Goal: Book appointment/travel/reservation

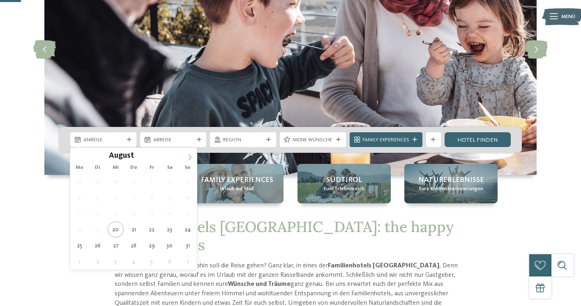
scroll to position [113, 0]
click at [192, 159] on icon at bounding box center [190, 158] width 6 height 6
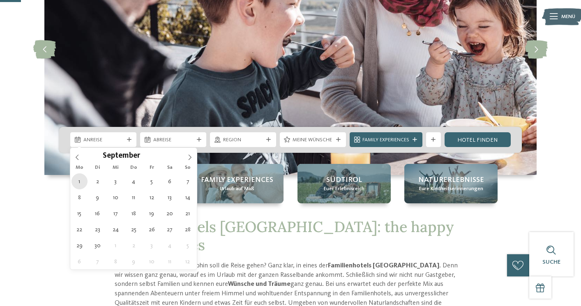
type div "[DATE]"
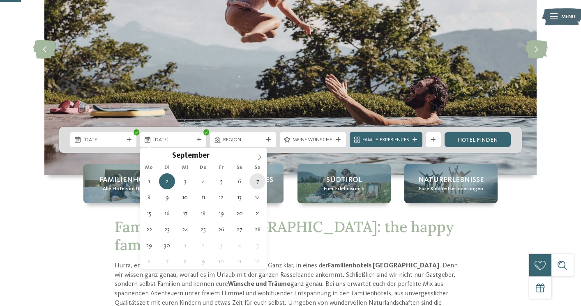
type div "[DATE]"
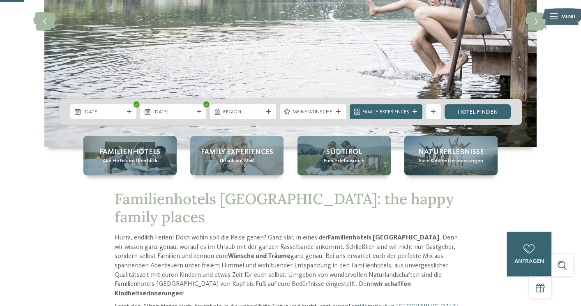
scroll to position [140, 0]
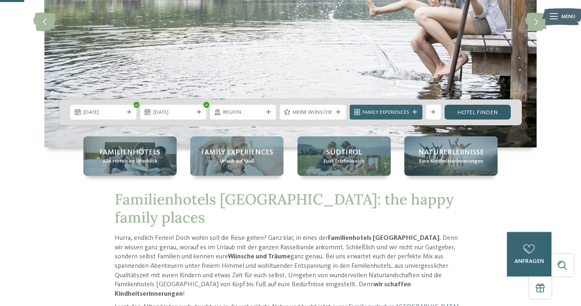
click at [475, 114] on link "Hotel finden" at bounding box center [478, 112] width 66 height 15
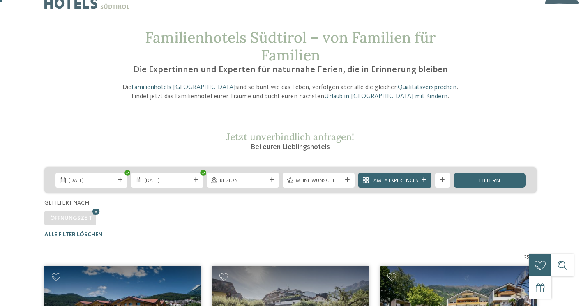
scroll to position [1, 0]
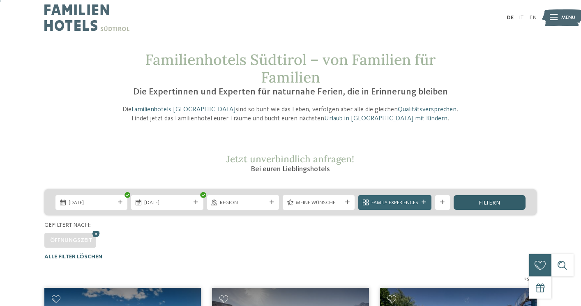
click at [503, 199] on div "filtern" at bounding box center [490, 202] width 72 height 15
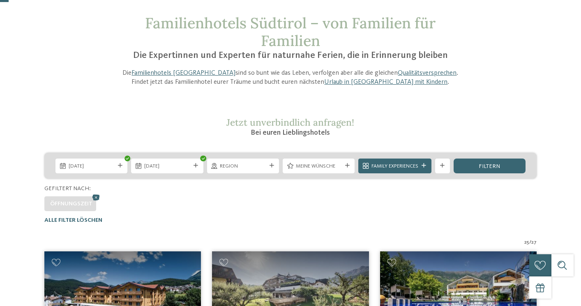
scroll to position [36, 0]
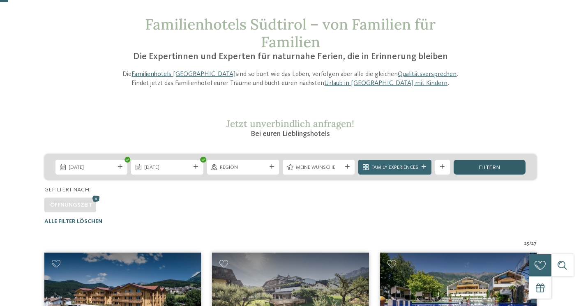
click at [503, 162] on div "filtern" at bounding box center [490, 167] width 72 height 15
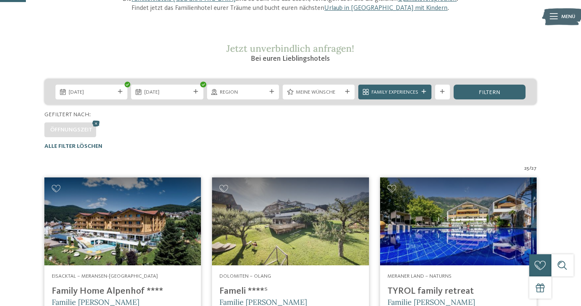
scroll to position [111, 0]
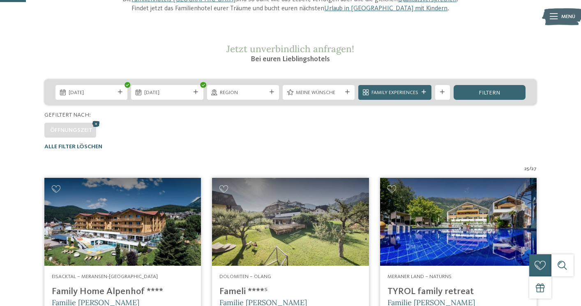
click at [95, 125] on icon at bounding box center [95, 124] width 11 height 10
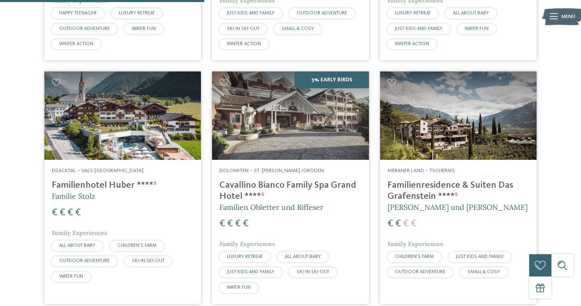
scroll to position [867, 0]
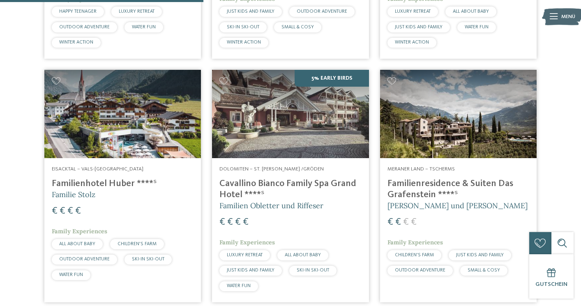
click at [434, 125] on img at bounding box center [458, 114] width 157 height 88
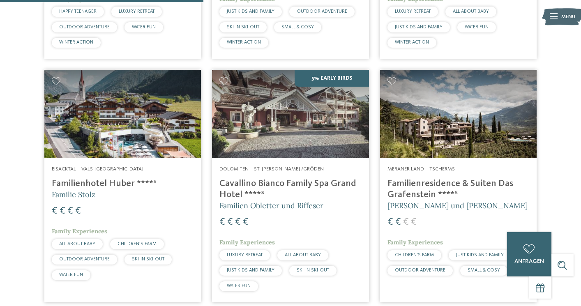
click at [409, 189] on h4 "Familienresidence & Suiten Das Grafenstein ****ˢ" at bounding box center [459, 189] width 142 height 22
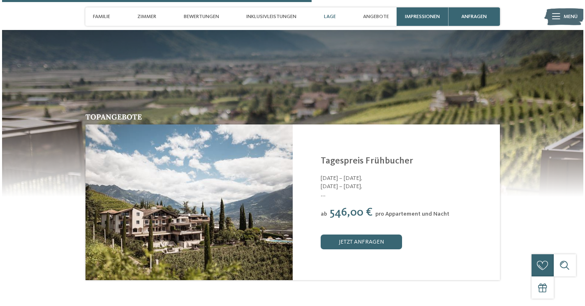
scroll to position [1475, 0]
